Goal: Task Accomplishment & Management: Use online tool/utility

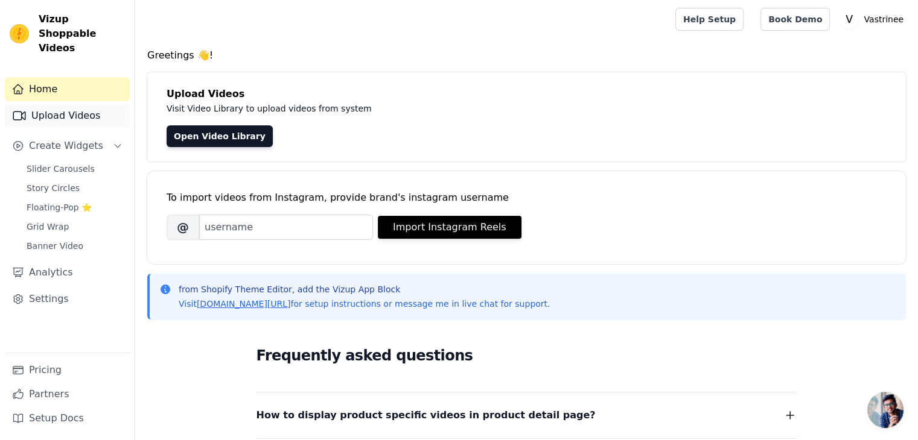
click at [61, 104] on link "Upload Videos" at bounding box center [67, 116] width 125 height 24
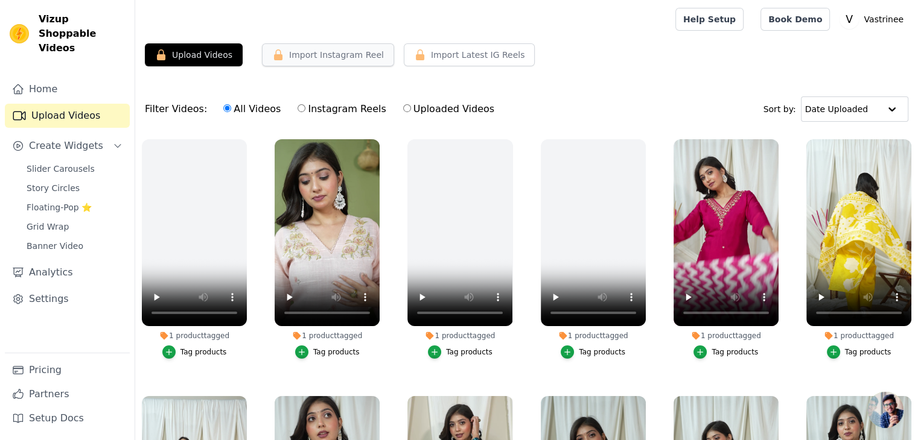
click at [296, 56] on button "Import Instagram Reel" at bounding box center [328, 54] width 132 height 23
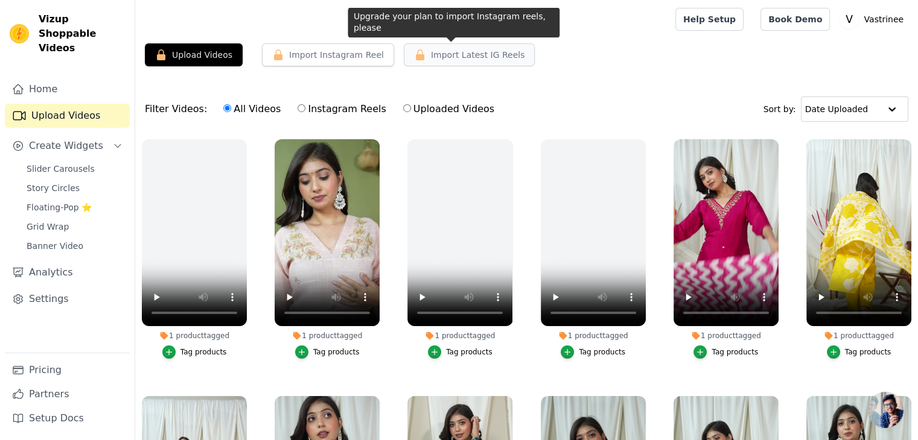
click at [431, 56] on span "Import Latest IG Reels" at bounding box center [478, 55] width 94 height 12
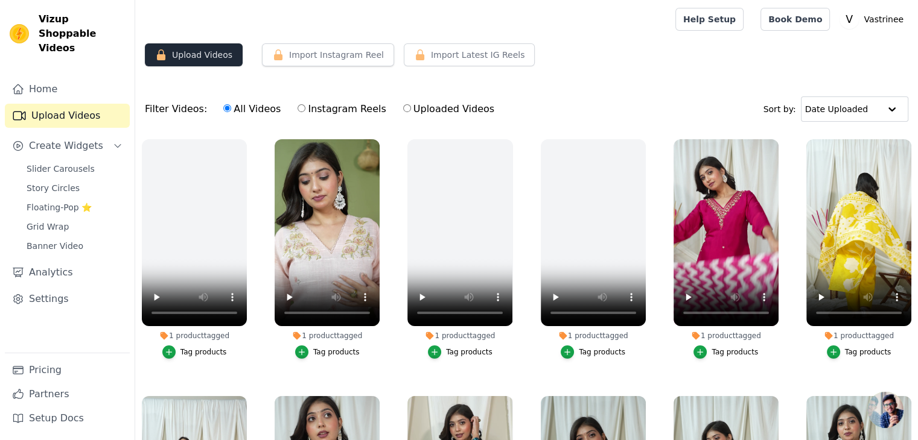
click at [212, 49] on button "Upload Videos" at bounding box center [194, 54] width 98 height 23
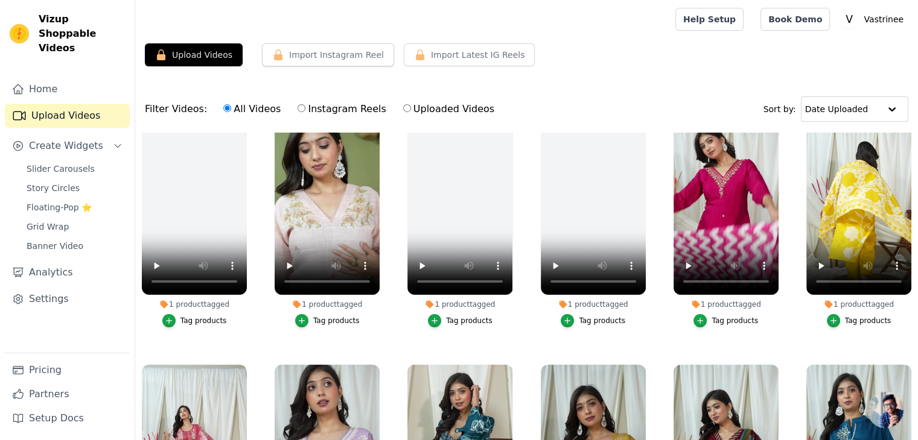
scroll to position [60, 0]
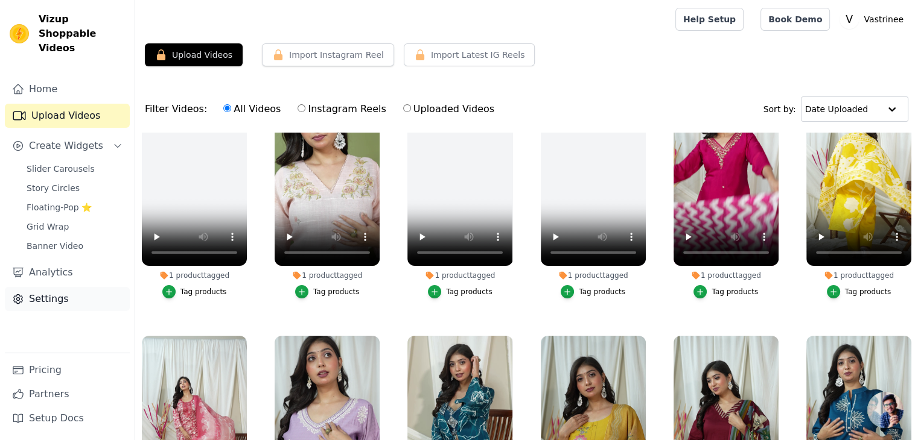
click at [56, 287] on link "Settings" at bounding box center [67, 299] width 125 height 24
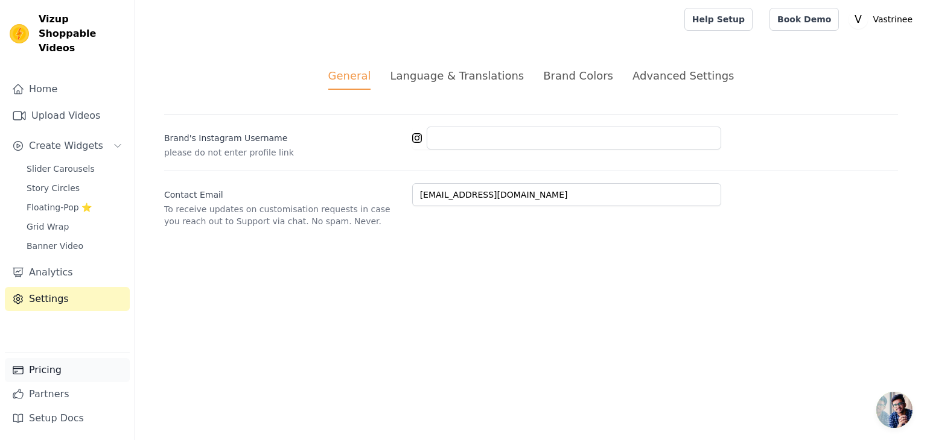
click at [53, 376] on link "Pricing" at bounding box center [67, 370] width 125 height 24
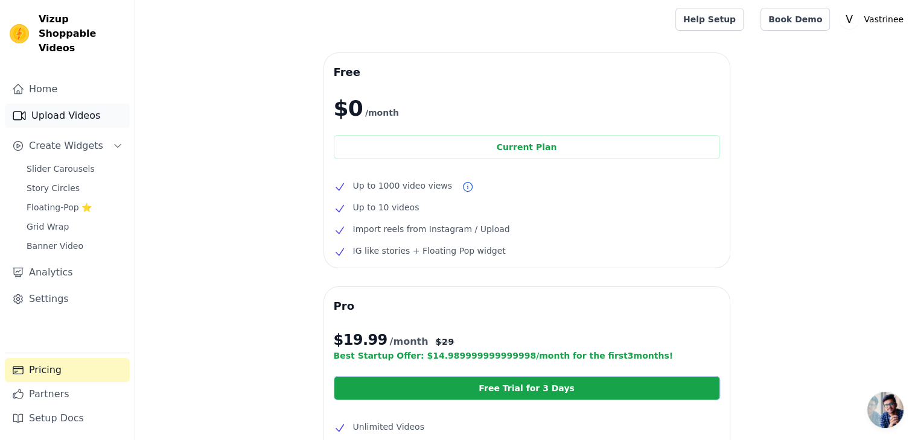
click at [58, 104] on link "Upload Videos" at bounding box center [67, 116] width 125 height 24
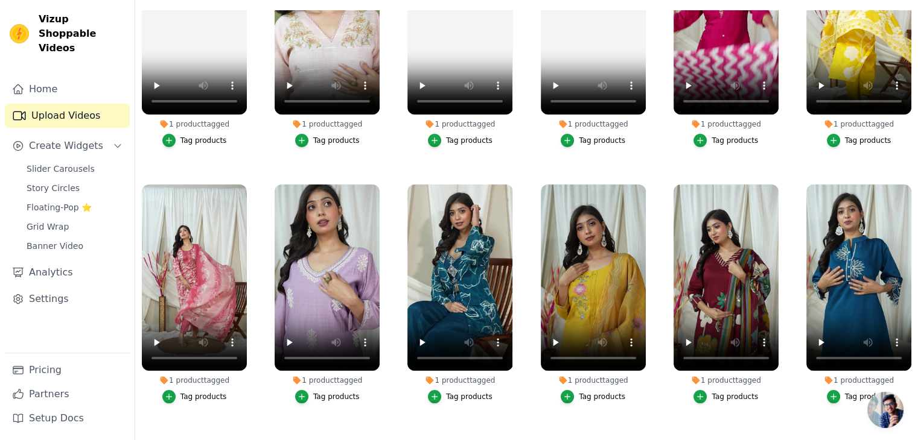
scroll to position [8, 0]
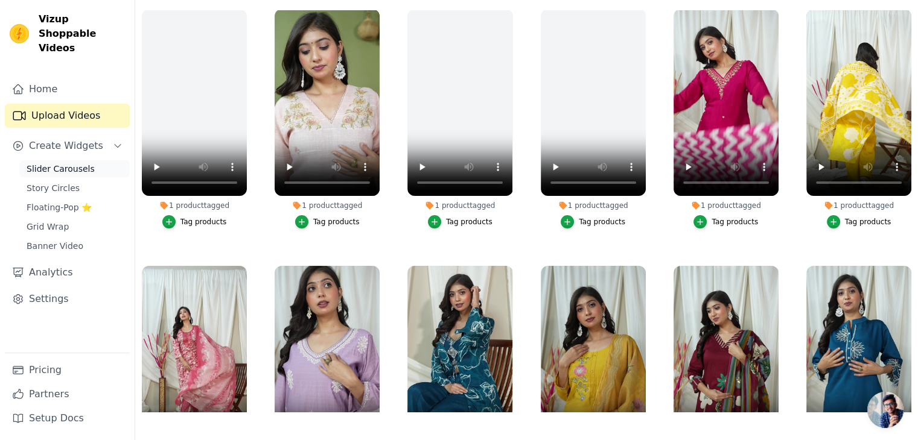
click at [45, 163] on span "Slider Carousels" at bounding box center [61, 169] width 68 height 12
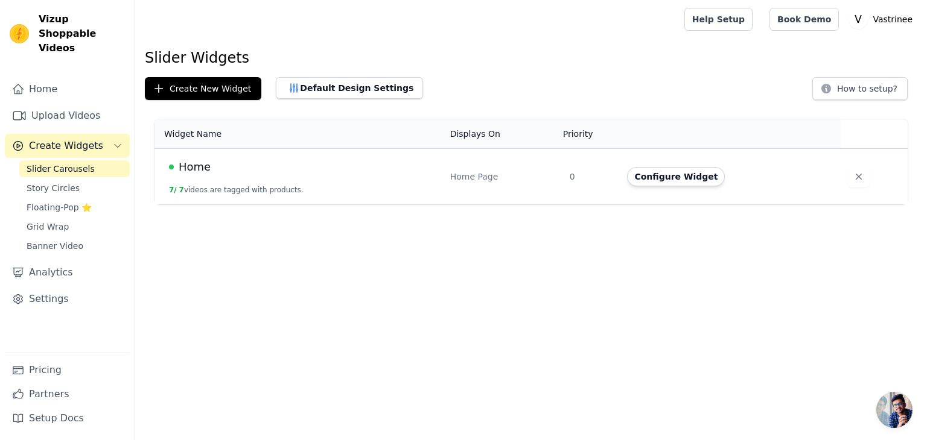
click at [311, 182] on td "Home 7 / 7 videos are tagged with products." at bounding box center [298, 177] width 288 height 56
click at [263, 205] on html "Vizup Shoppable Videos Home Upload Videos Create Widgets Slider Carousels Story…" at bounding box center [463, 102] width 927 height 205
